Goal: Navigation & Orientation: Find specific page/section

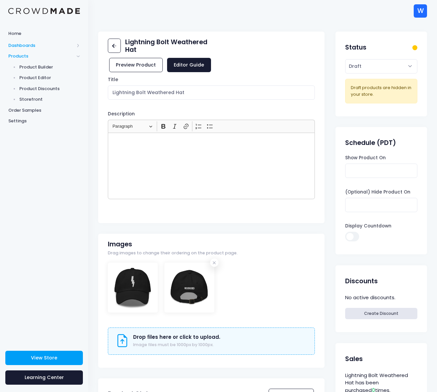
click at [23, 46] on span "Dashboards" at bounding box center [41, 45] width 66 height 7
click at [26, 56] on span "Overview" at bounding box center [49, 56] width 61 height 7
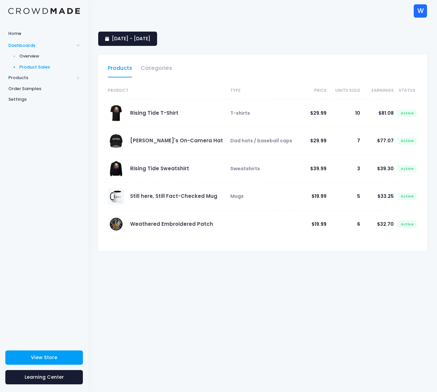
select select "25"
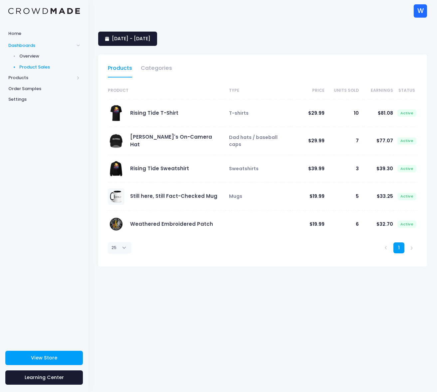
click at [28, 67] on span "Product Sales" at bounding box center [49, 67] width 61 height 7
select select "25"
click at [32, 55] on span "Overview" at bounding box center [49, 56] width 61 height 7
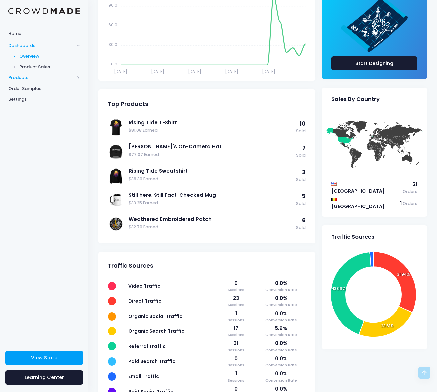
scroll to position [149, 0]
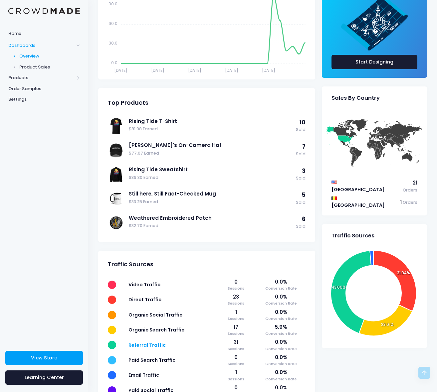
click at [150, 345] on span "Referral Traffic" at bounding box center [146, 345] width 37 height 7
click at [75, 239] on div "Home Dashboards Overview Product Sales Products Product Builder Product Editor …" at bounding box center [44, 183] width 88 height 313
